Goal: Task Accomplishment & Management: Manage account settings

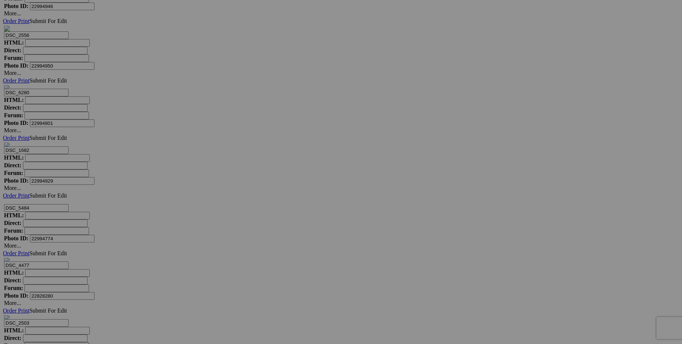
scroll to position [3011, 0]
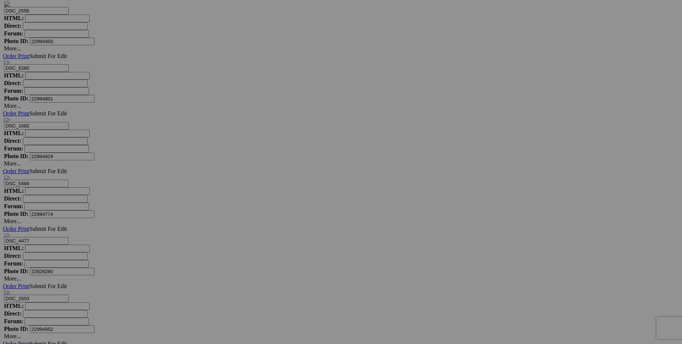
click at [293, 223] on link "Yes" at bounding box center [288, 226] width 8 height 6
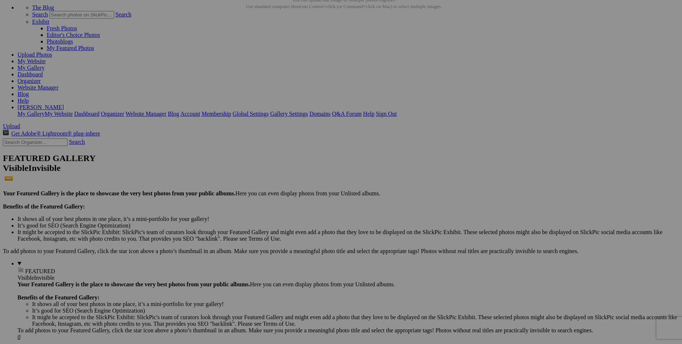
scroll to position [0, 0]
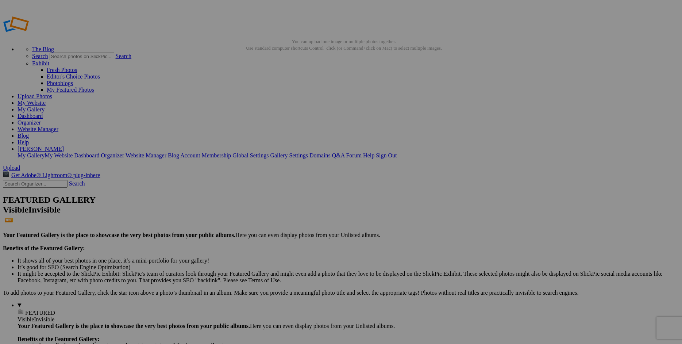
click at [58, 126] on link "Website Manager" at bounding box center [38, 129] width 41 height 6
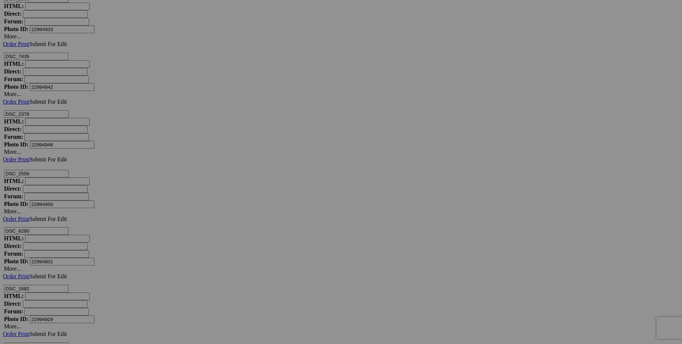
scroll to position [2919, 0]
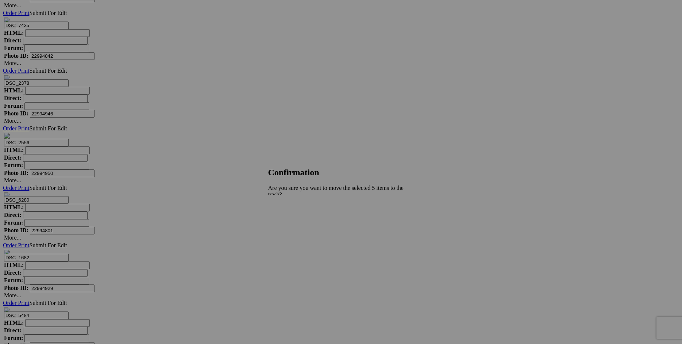
click at [293, 223] on span "Yes" at bounding box center [288, 226] width 8 height 6
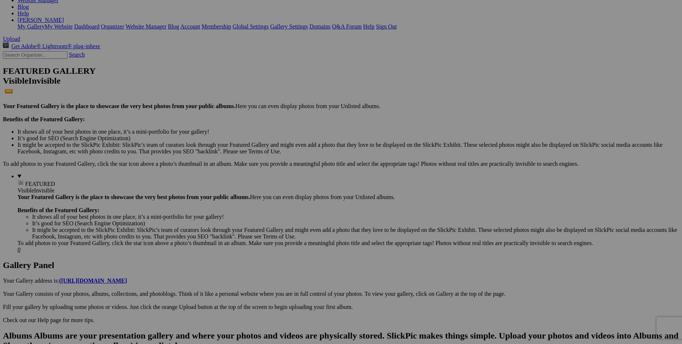
scroll to position [0, 0]
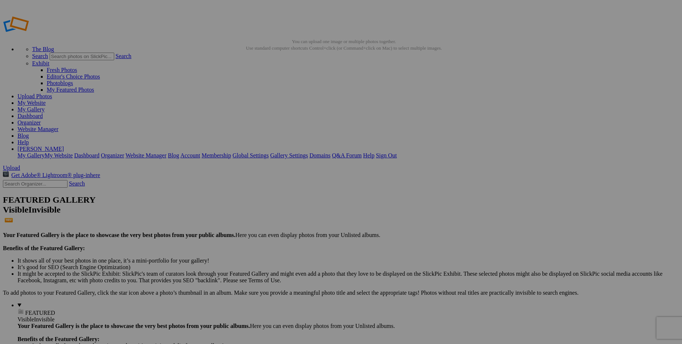
click at [58, 126] on link "Website Manager" at bounding box center [38, 129] width 41 height 6
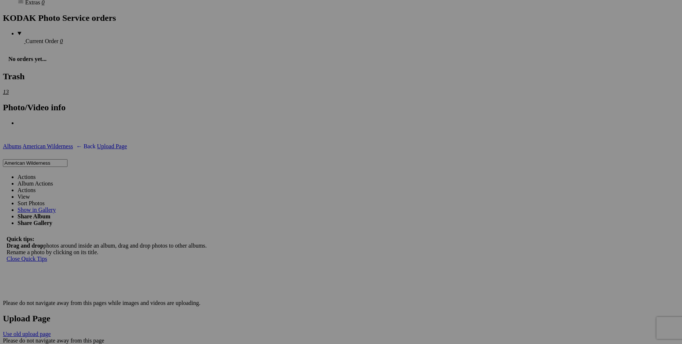
scroll to position [2826, 0]
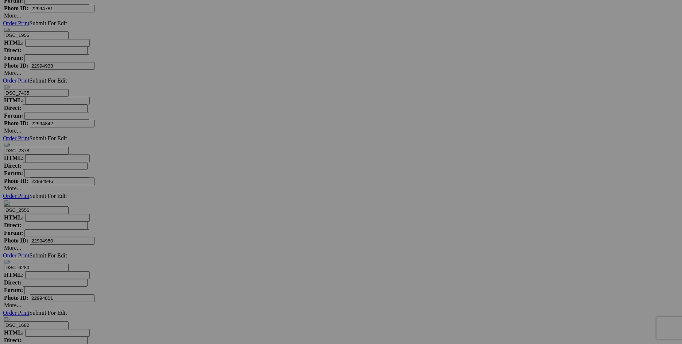
click at [293, 223] on link "Yes" at bounding box center [288, 226] width 8 height 6
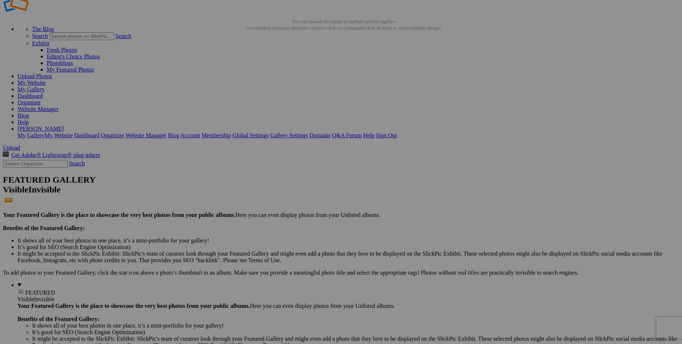
scroll to position [0, 0]
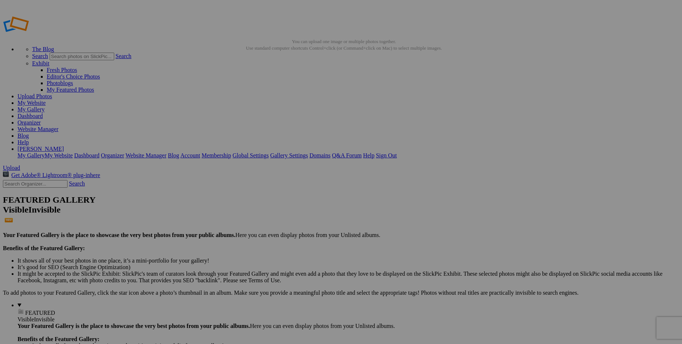
click at [58, 126] on link "Website Manager" at bounding box center [38, 129] width 41 height 6
